Goal: Check status

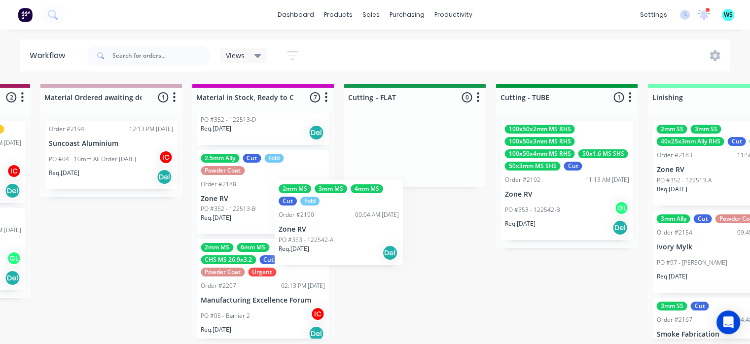
scroll to position [0, 1500]
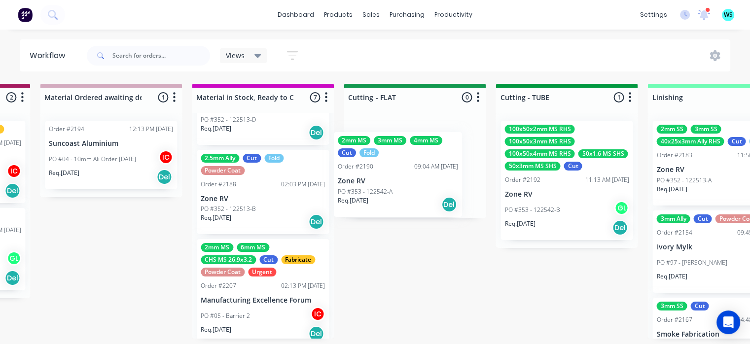
drag, startPoint x: 269, startPoint y: 274, endPoint x: 432, endPoint y: 139, distance: 211.5
click at [432, 139] on div "Submitted 22 Status colour #273444 hex #273444 Save Cancel Summaries Total orde…" at bounding box center [458, 211] width 3931 height 255
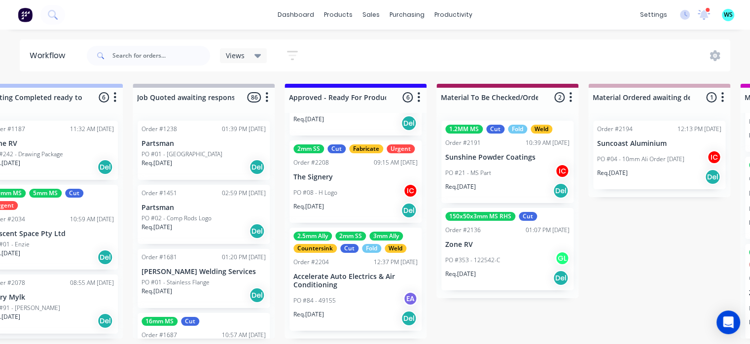
scroll to position [2, 923]
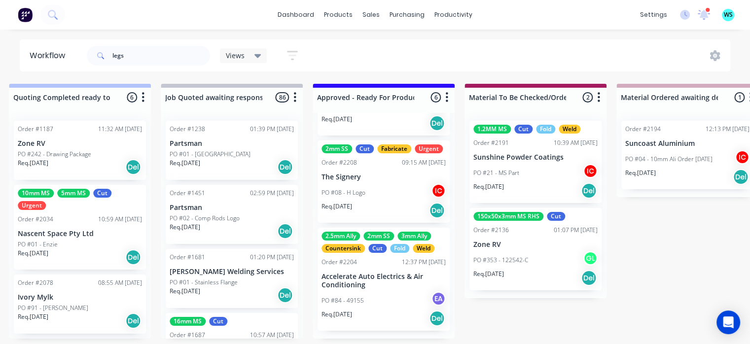
type input "legs"
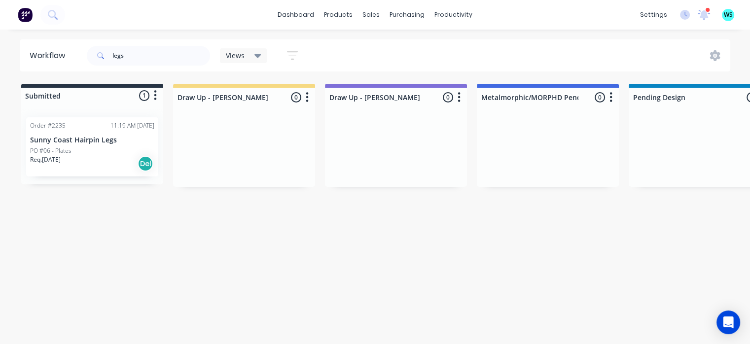
click at [90, 152] on div "PO #06 - Plates" at bounding box center [92, 150] width 124 height 9
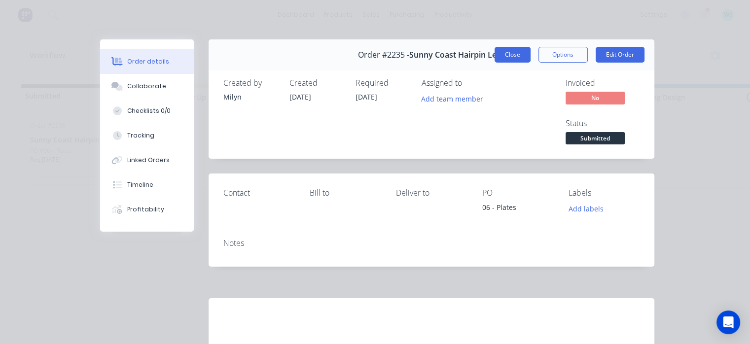
click at [507, 49] on button "Close" at bounding box center [512, 55] width 36 height 16
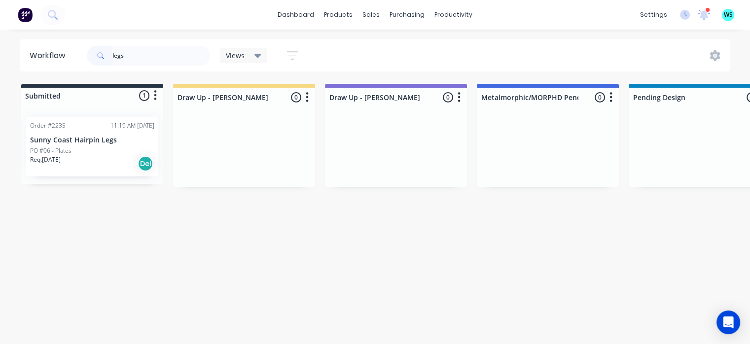
click at [89, 157] on div "Req. [DATE] Del" at bounding box center [92, 163] width 124 height 17
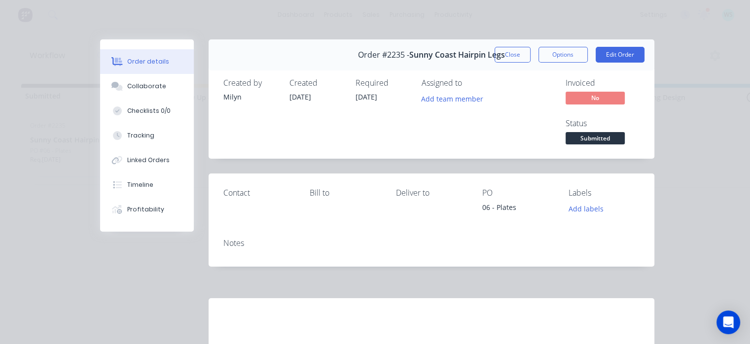
click at [542, 123] on div "Invoiced No Status Submitted" at bounding box center [579, 112] width 119 height 69
click at [551, 54] on button "Options" at bounding box center [562, 55] width 49 height 16
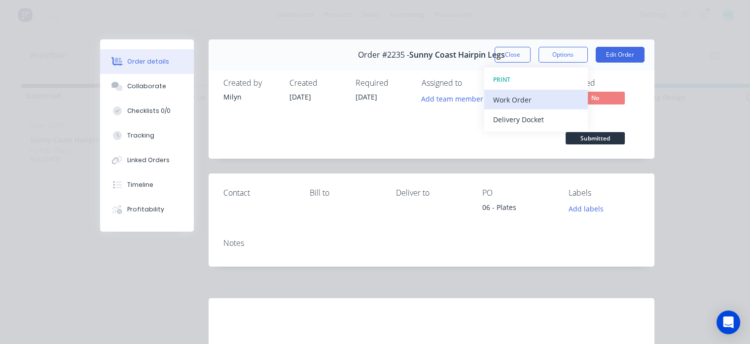
click at [533, 100] on div "Work Order" at bounding box center [536, 100] width 86 height 14
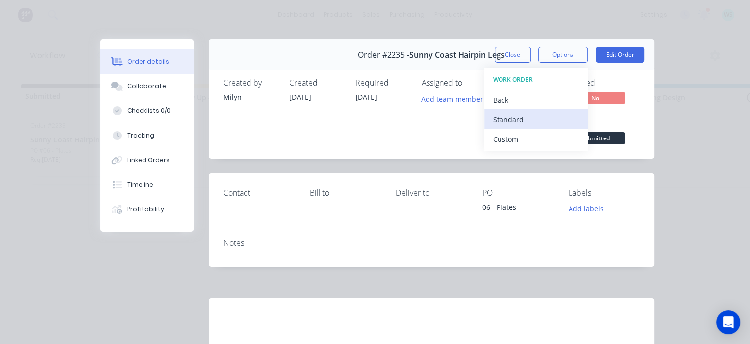
click at [523, 115] on div "Standard" at bounding box center [536, 119] width 86 height 14
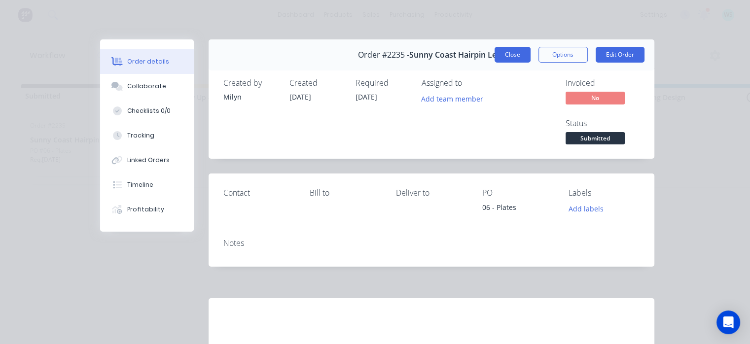
click at [507, 58] on button "Close" at bounding box center [512, 55] width 36 height 16
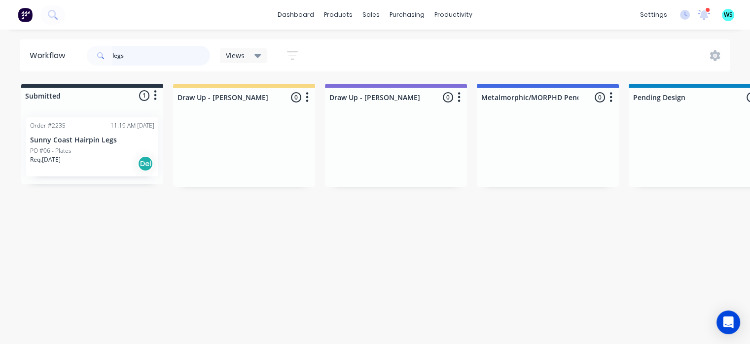
drag, startPoint x: 120, startPoint y: 60, endPoint x: 89, endPoint y: 61, distance: 31.6
click at [92, 61] on div "legs" at bounding box center [148, 56] width 123 height 20
